Goal: Task Accomplishment & Management: Manage account settings

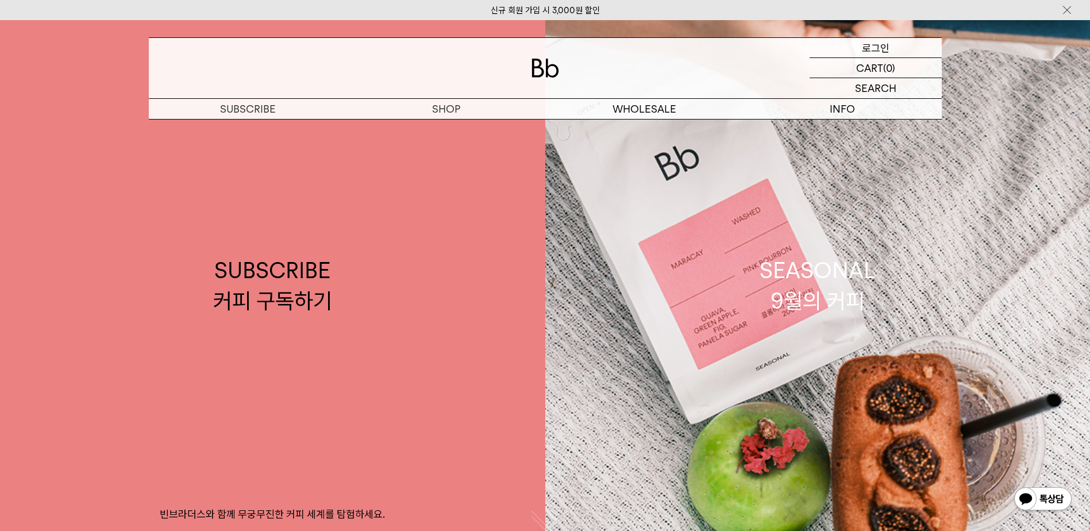
click at [863, 43] on p "로그인" at bounding box center [876, 48] width 28 height 20
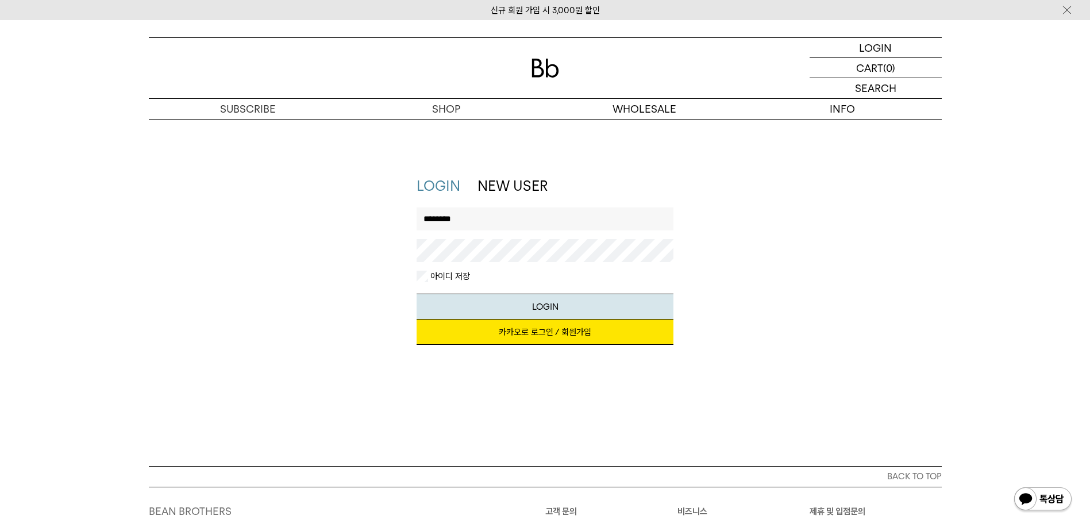
click at [417, 294] on button "LOGIN" at bounding box center [545, 307] width 257 height 26
click at [387, 241] on div "LOGIN NEW USER 지금 가입하시면 3,000원 쿠폰과 매월 회원 전용 커피 혜택을 드려요. 카카오로 로그인 / 회원가입 아이디로 로그…" at bounding box center [545, 266] width 805 height 180
click at [147, 205] on div "LOGIN NEW USER 지금 가입하시면 3,000원 쿠폰과 매월 회원 전용 커피 혜택을 드려요. 카카오로 로그인 / 회원가입 아이디로 로그…" at bounding box center [545, 266] width 805 height 180
click at [417, 294] on button "LOGIN" at bounding box center [545, 307] width 257 height 26
click at [245, 195] on div "LOGIN NEW USER 지금 가입하시면 3,000원 쿠폰과 매월 회원 전용 커피 혜택을 드려요. 카카오로 로그인 / 회원가입 아이디로 로그…" at bounding box center [545, 266] width 805 height 180
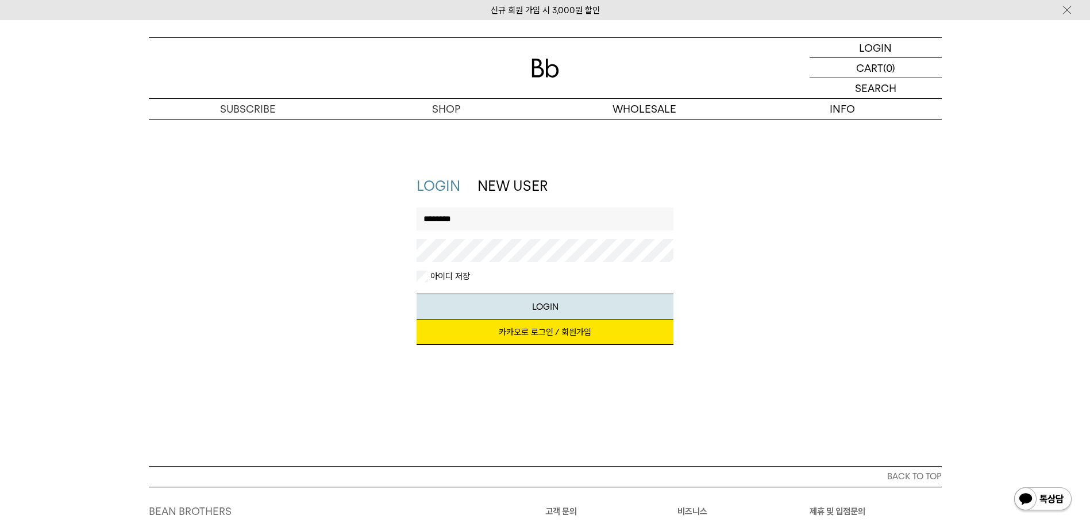
click at [417, 294] on button "LOGIN" at bounding box center [545, 307] width 257 height 26
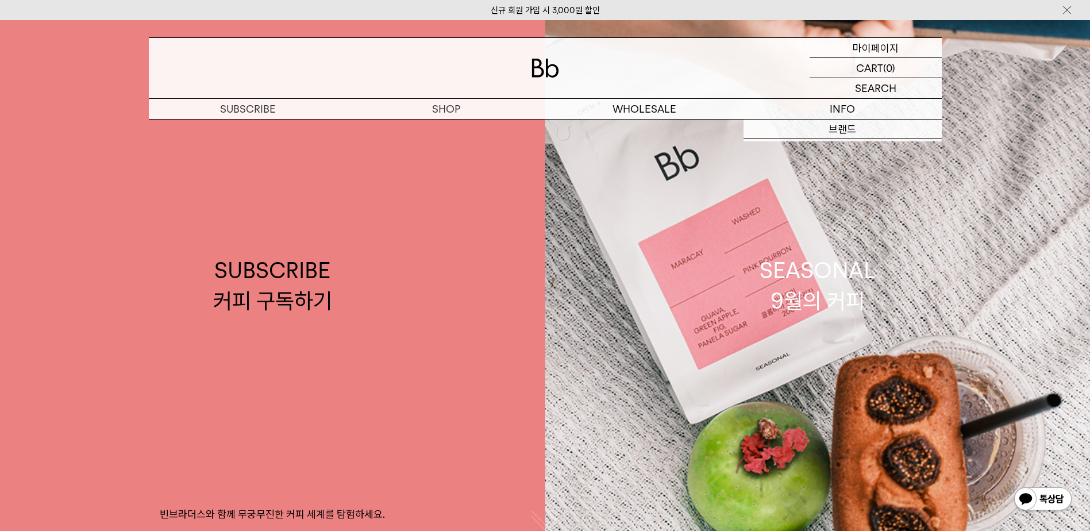
click at [882, 49] on p "마이페이지" at bounding box center [876, 48] width 46 height 20
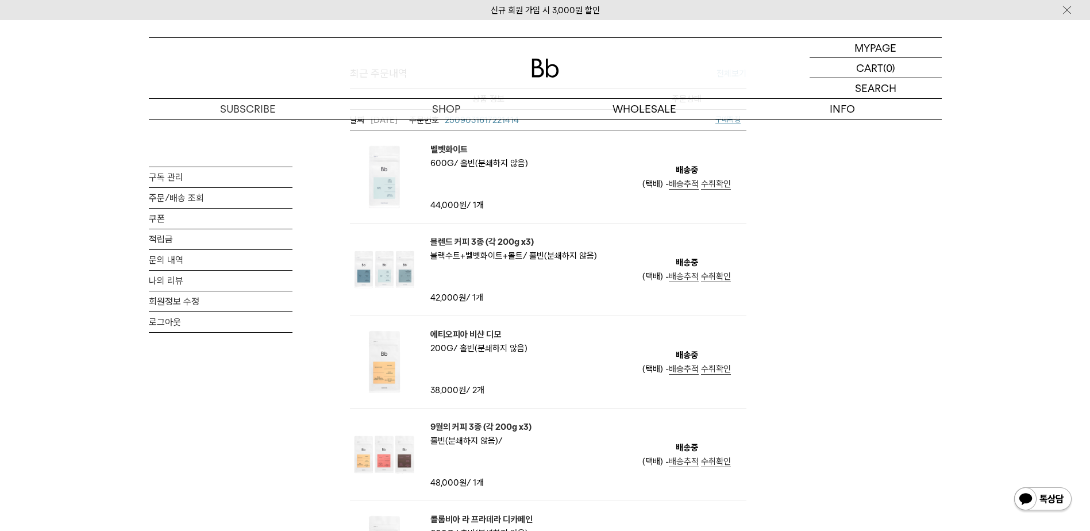
scroll to position [460, 0]
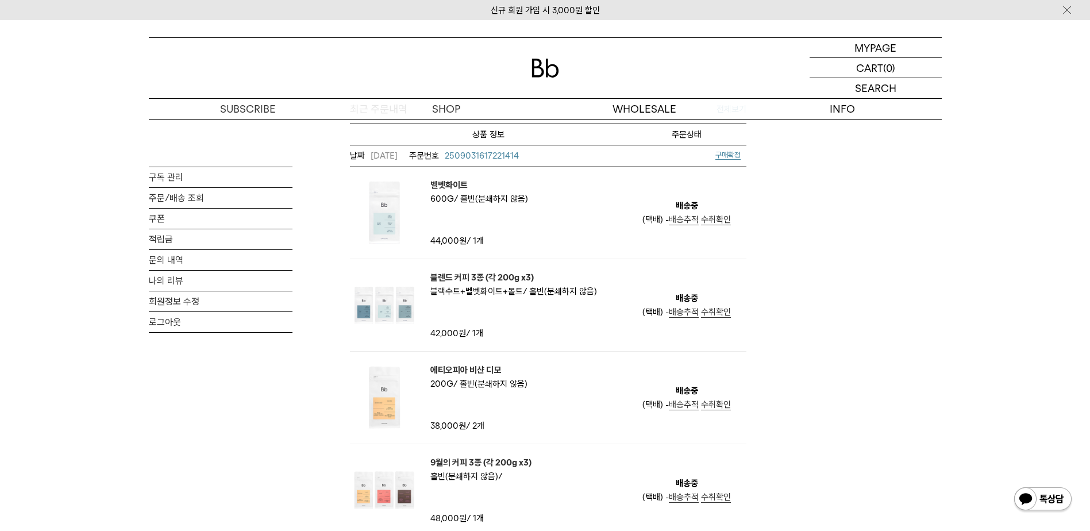
click at [491, 157] on span "2509031617221414" at bounding box center [482, 156] width 74 height 10
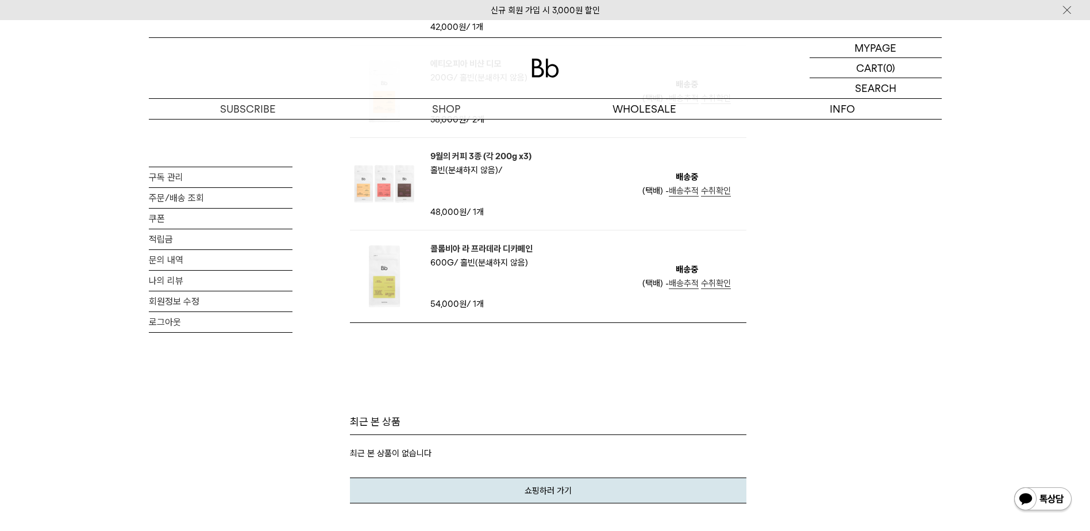
scroll to position [690, 0]
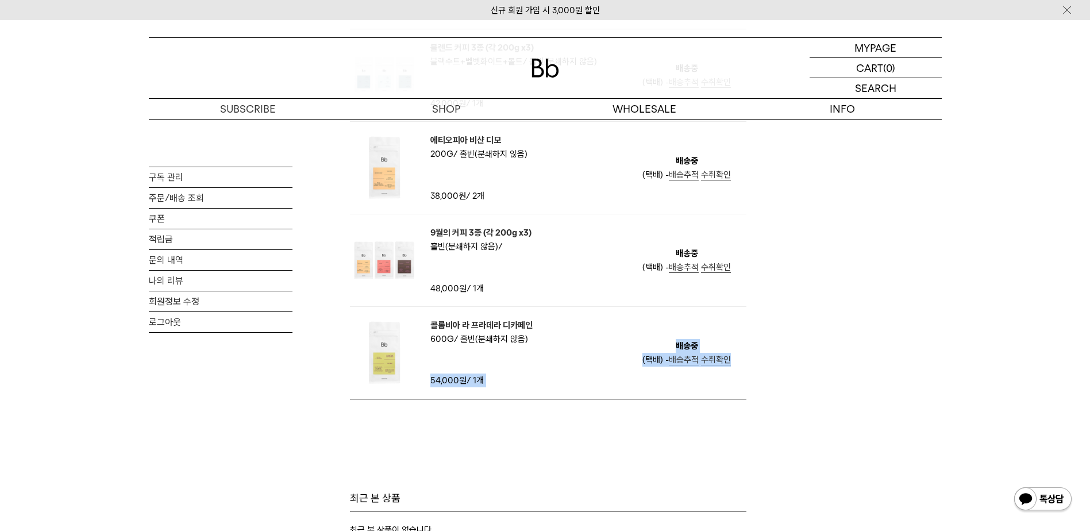
drag, startPoint x: 783, startPoint y: 399, endPoint x: 462, endPoint y: 317, distance: 331.0
click at [462, 317] on div "MY PAGE 구독 관리 주문/배송 조회 쿠폰 적립금 문의 내역 나의 리뷰 회원정보 수정 로그아웃 천수현님 안녕하세요! 회원님의 등급은 일반회…" at bounding box center [545, 4] width 793 height 1151
click at [354, 289] on img at bounding box center [384, 260] width 69 height 69
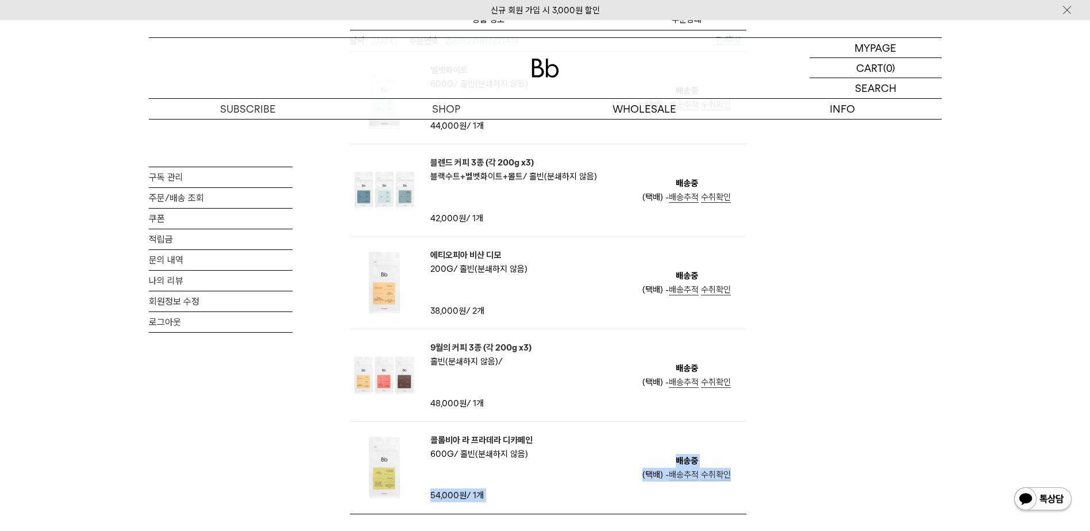
scroll to position [383, 0]
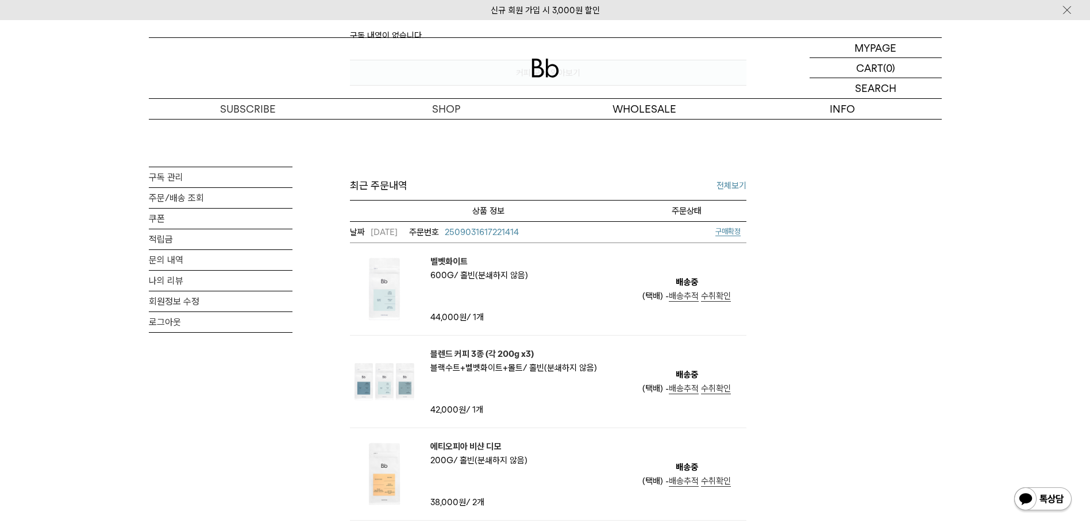
scroll to position [460, 0]
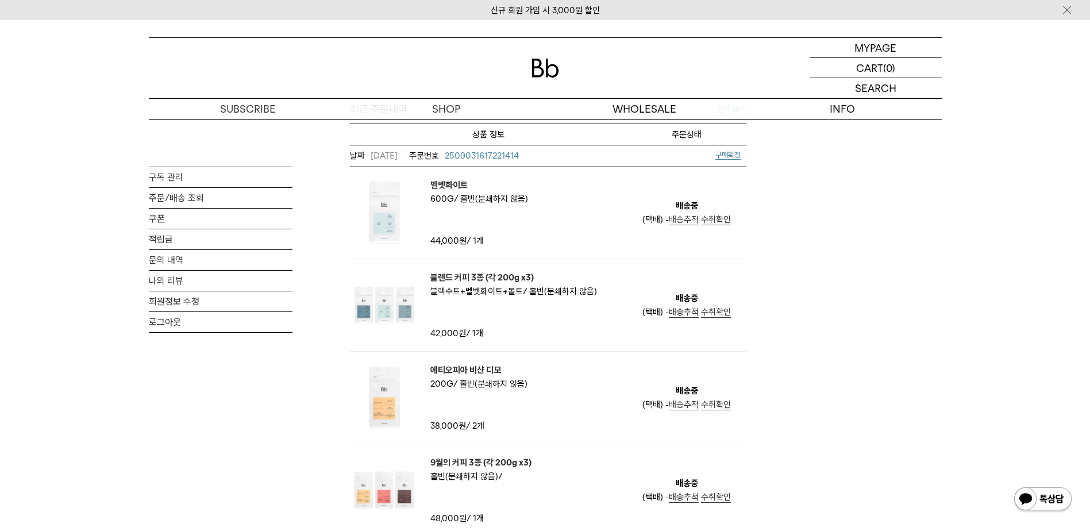
click at [843, 268] on div "MY PAGE 구독 관리 주문/배송 조회 쿠폰 적립금 문의 내역 나의 리뷰 회원정보 수정 로그아웃 천수현님 안녕하세요! 회원님의 등급은 일반회…" at bounding box center [545, 234] width 793 height 1151
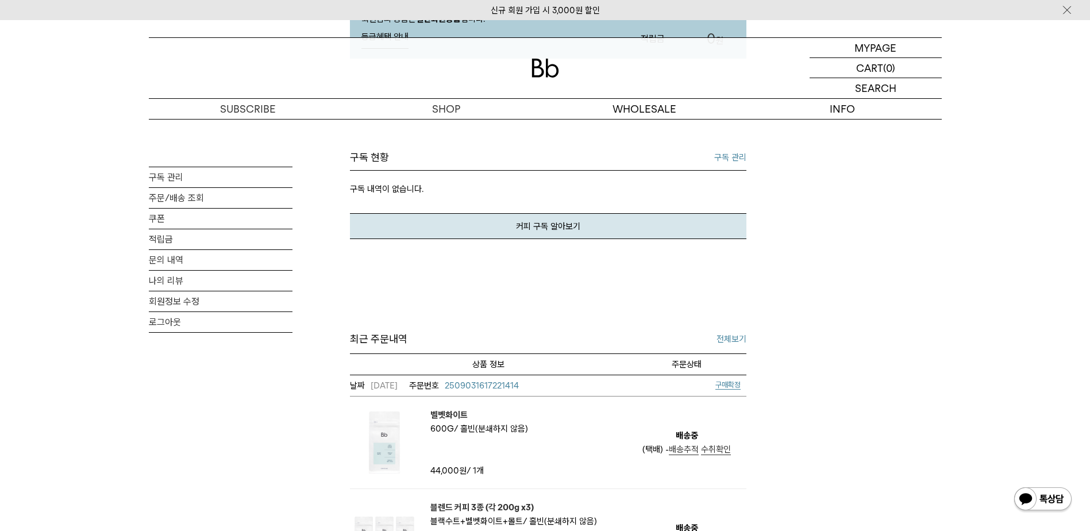
scroll to position [0, 0]
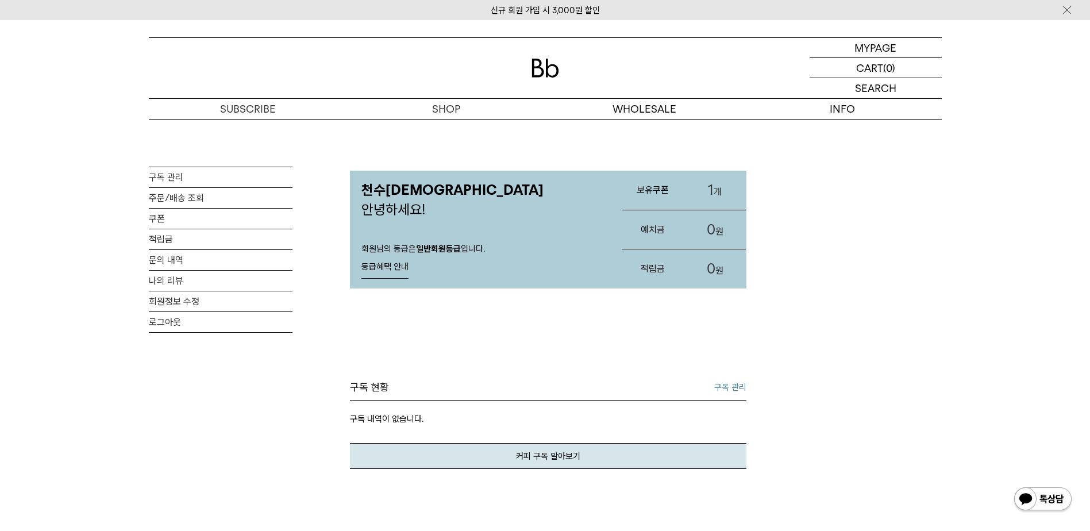
click at [720, 199] on link "1 개" at bounding box center [715, 190] width 62 height 39
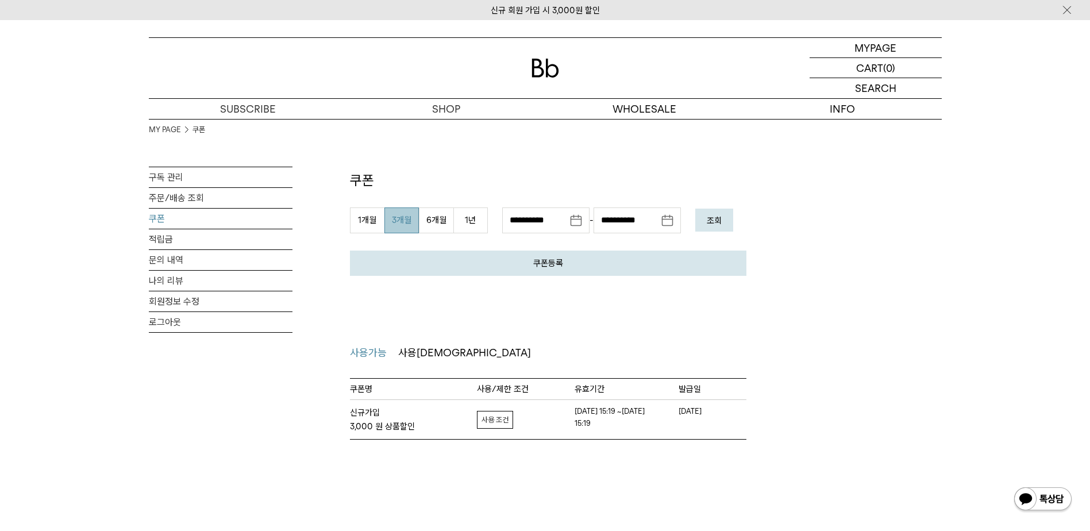
click at [596, 317] on div "쿠폰 쿠폰등록 발급 받으신 쿠폰 인증 번호를 아래에 입력해주세요. (8자리 ~ 12자리) 취소 등록 1개월 3개월 1년 1" at bounding box center [548, 305] width 397 height 269
click at [199, 245] on link "적립금" at bounding box center [221, 239] width 144 height 20
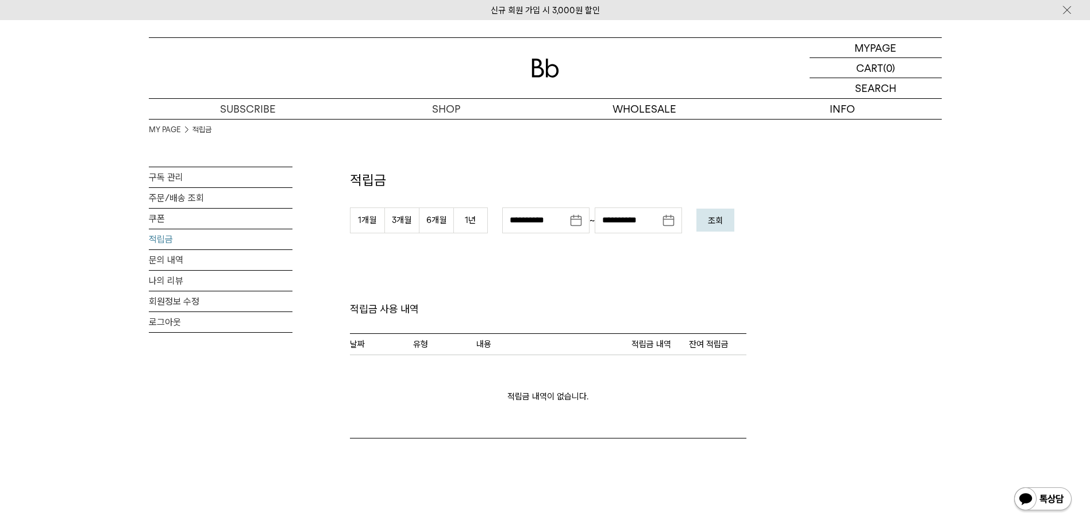
click at [590, 276] on div "**********" at bounding box center [548, 305] width 397 height 268
drag, startPoint x: 632, startPoint y: 379, endPoint x: 462, endPoint y: 424, distance: 176.0
click at [462, 424] on td "적립금 내역이 없습니다." at bounding box center [548, 396] width 397 height 83
drag, startPoint x: 462, startPoint y: 424, endPoint x: 620, endPoint y: 245, distance: 239.0
click at [620, 245] on div "**********" at bounding box center [548, 305] width 397 height 268
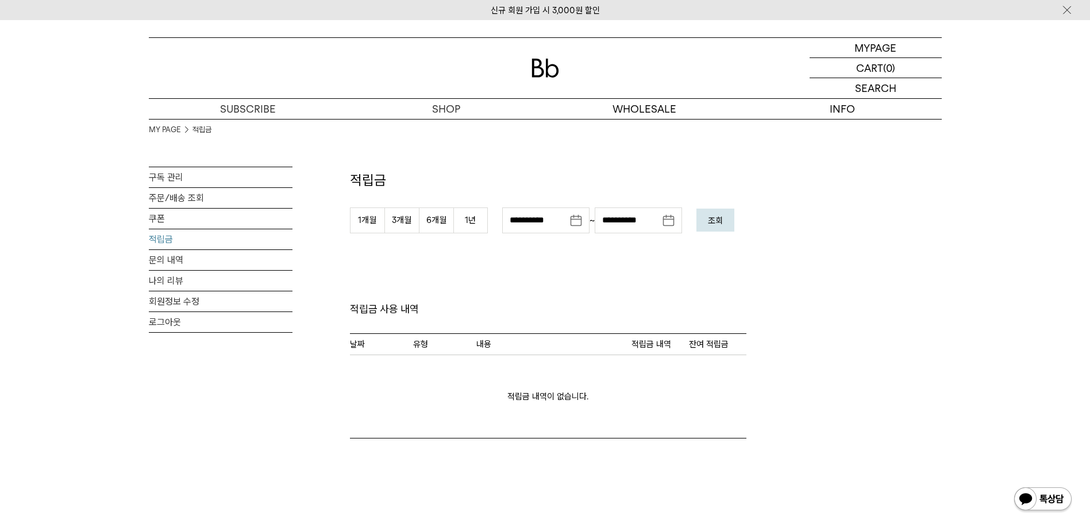
click at [723, 224] on em "조회" at bounding box center [715, 221] width 15 height 10
click at [265, 259] on link "문의 내역" at bounding box center [221, 260] width 144 height 20
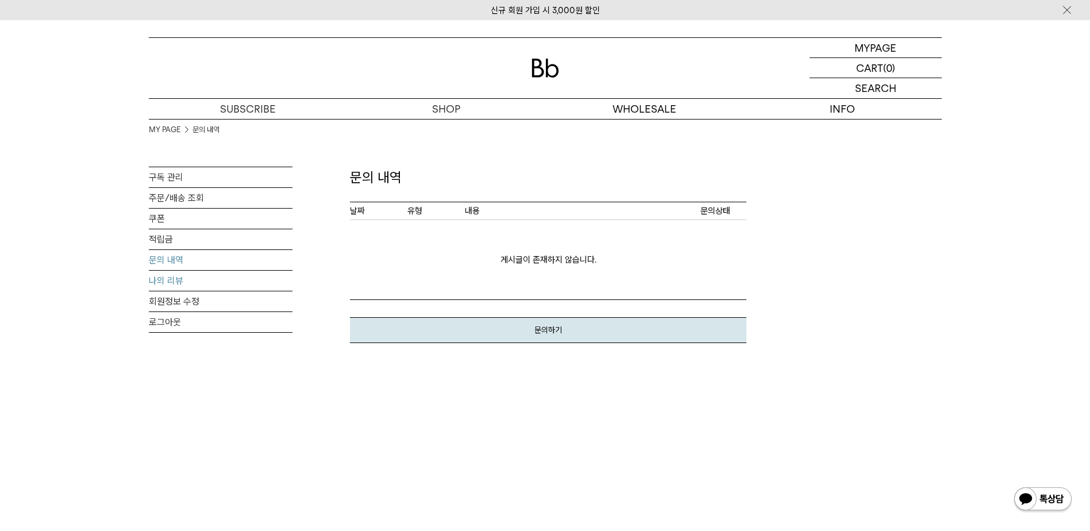
click at [281, 272] on link "나의 리뷰" at bounding box center [221, 281] width 144 height 20
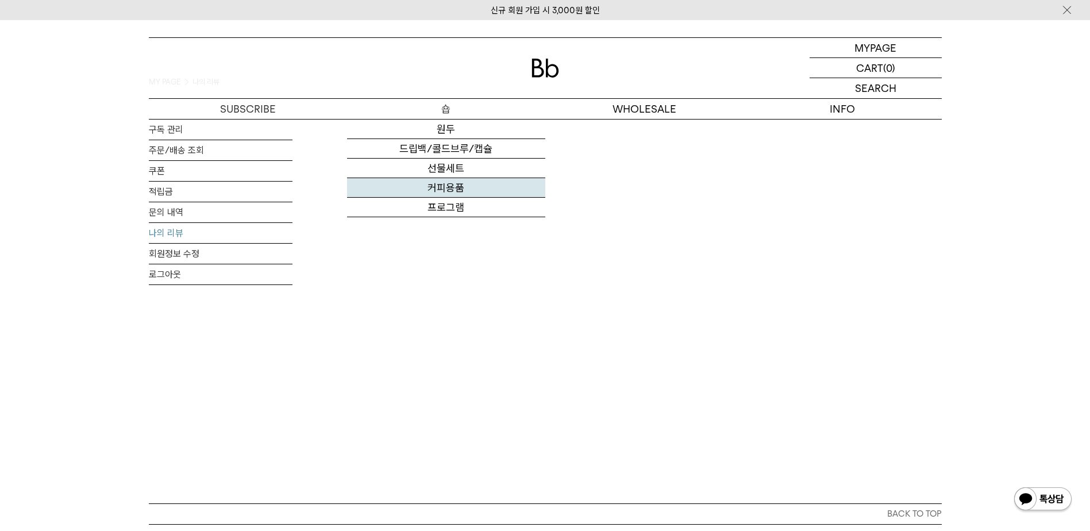
click at [456, 195] on link "커피용품" at bounding box center [446, 188] width 198 height 20
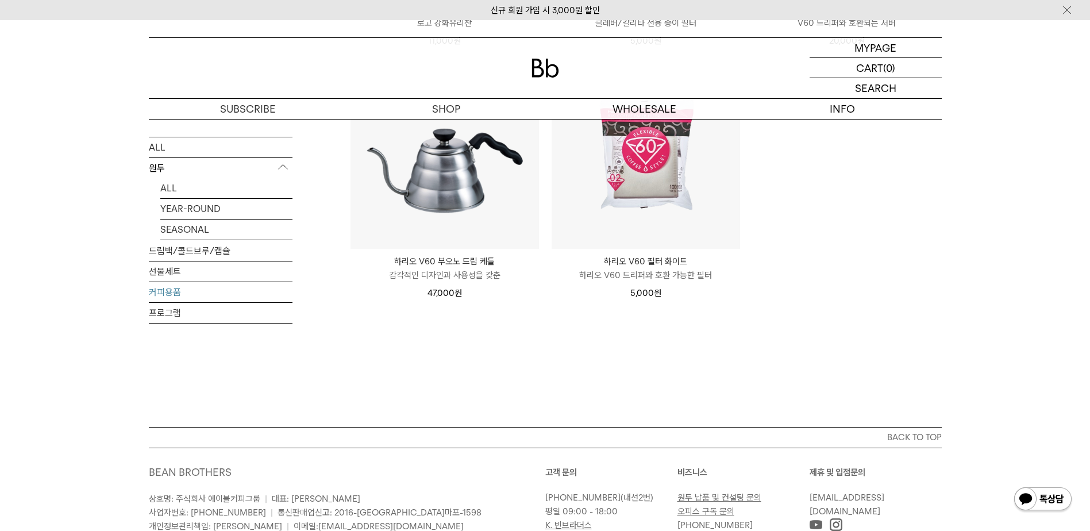
scroll to position [536, 0]
